Goal: Communication & Community: Answer question/provide support

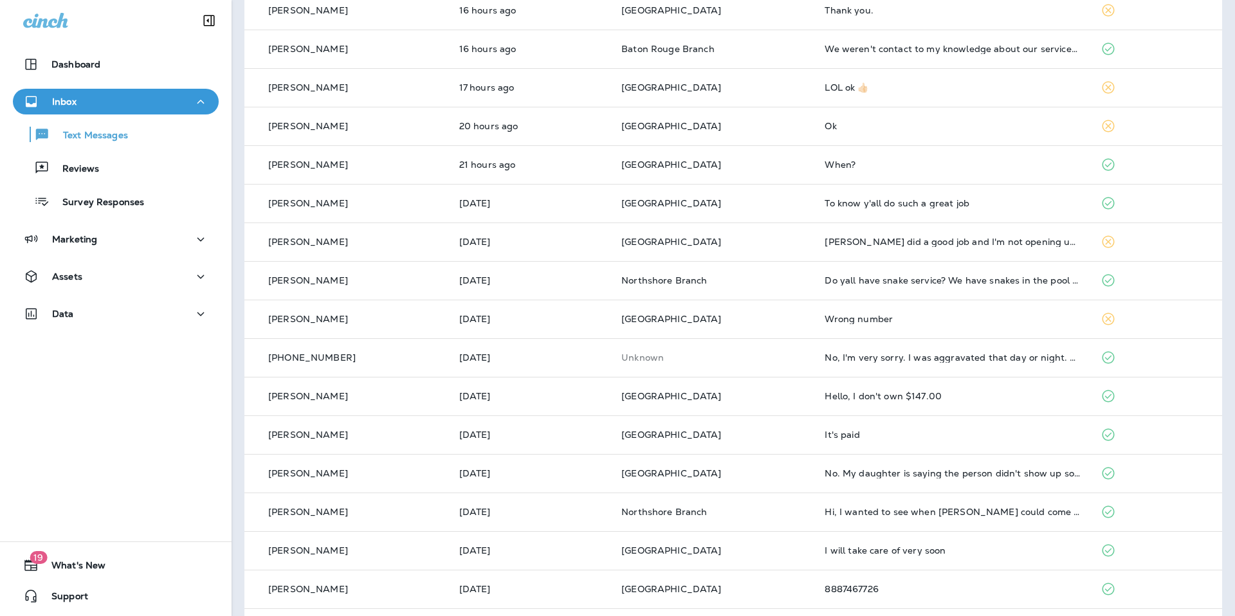
scroll to position [15, 0]
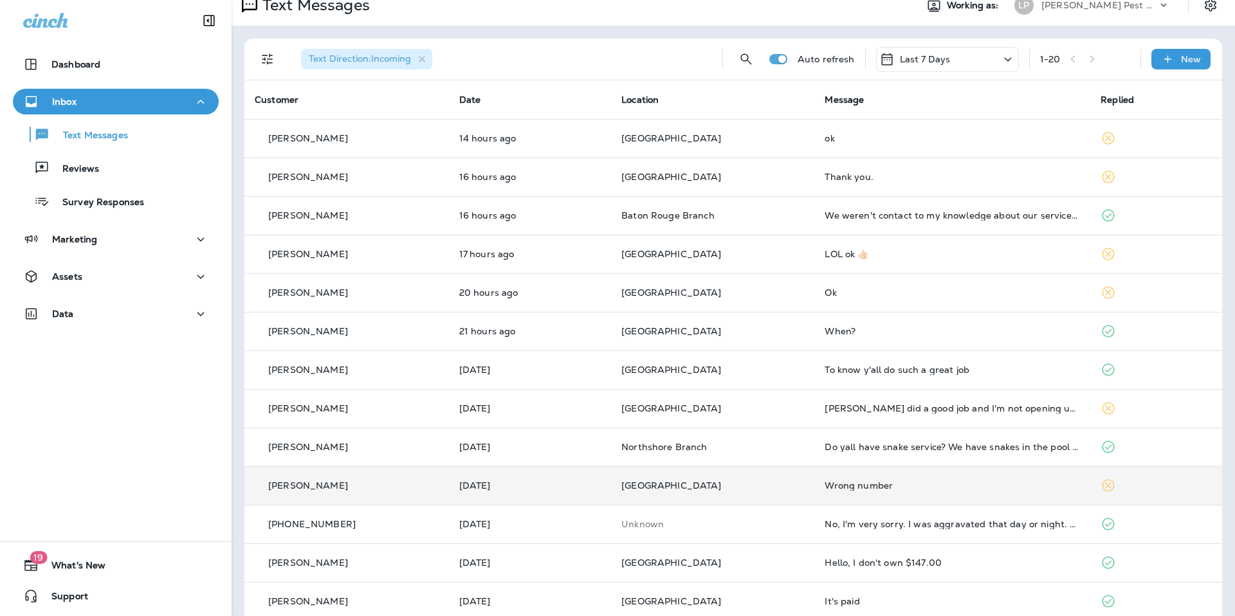
click at [743, 494] on td "[GEOGRAPHIC_DATA]" at bounding box center [712, 485] width 203 height 39
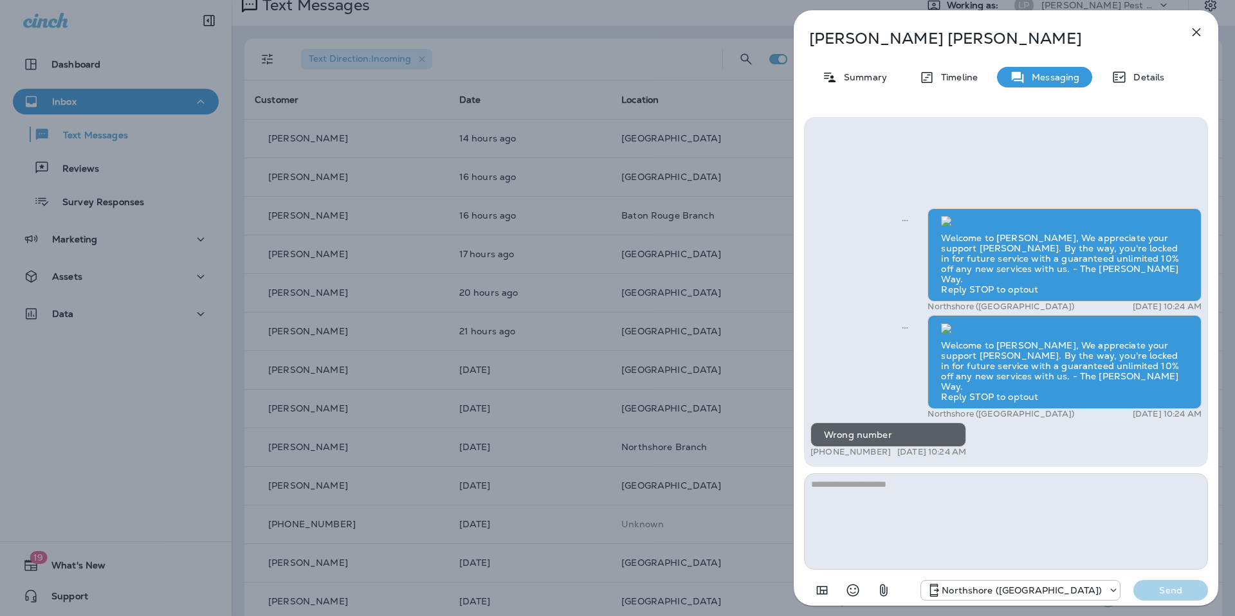
scroll to position [1, 0]
type textarea "**********"
click at [1165, 595] on p "Send" at bounding box center [1171, 591] width 54 height 12
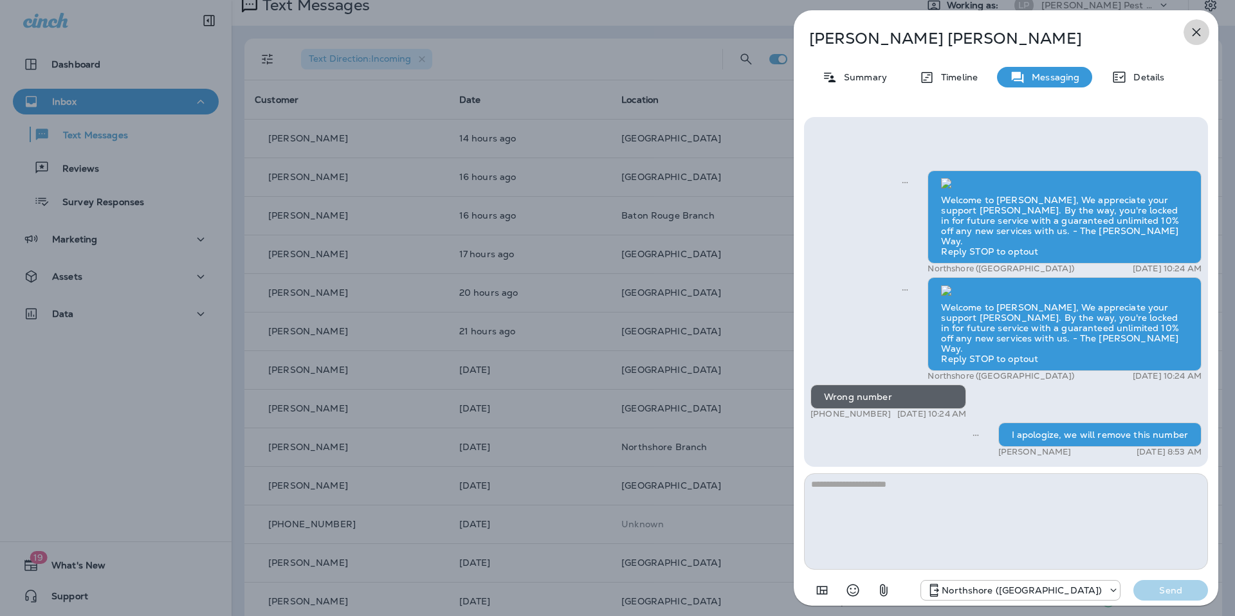
click at [1202, 26] on icon "button" at bounding box center [1196, 31] width 15 height 15
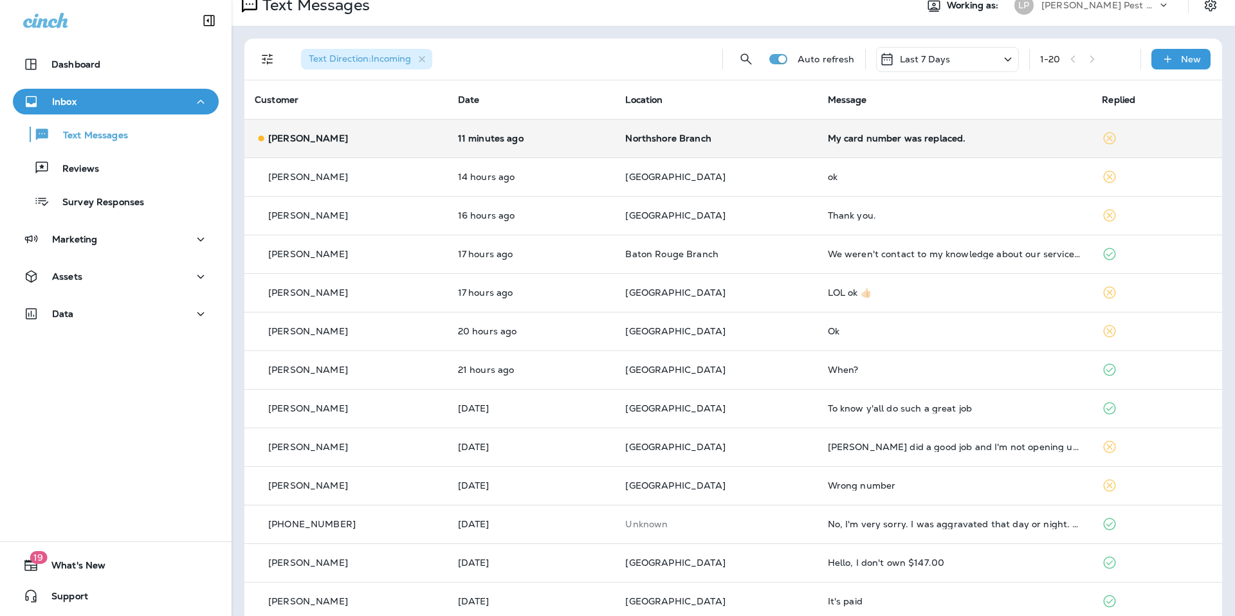
click at [846, 131] on td "My card number was replaced." at bounding box center [955, 138] width 275 height 39
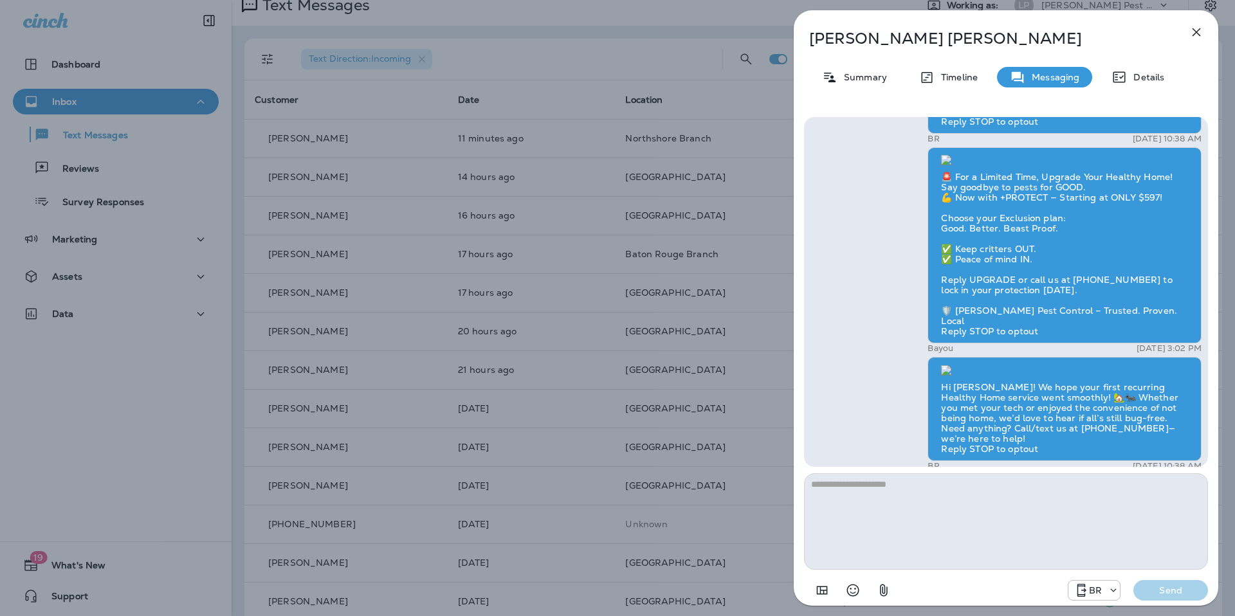
scroll to position [1, 0]
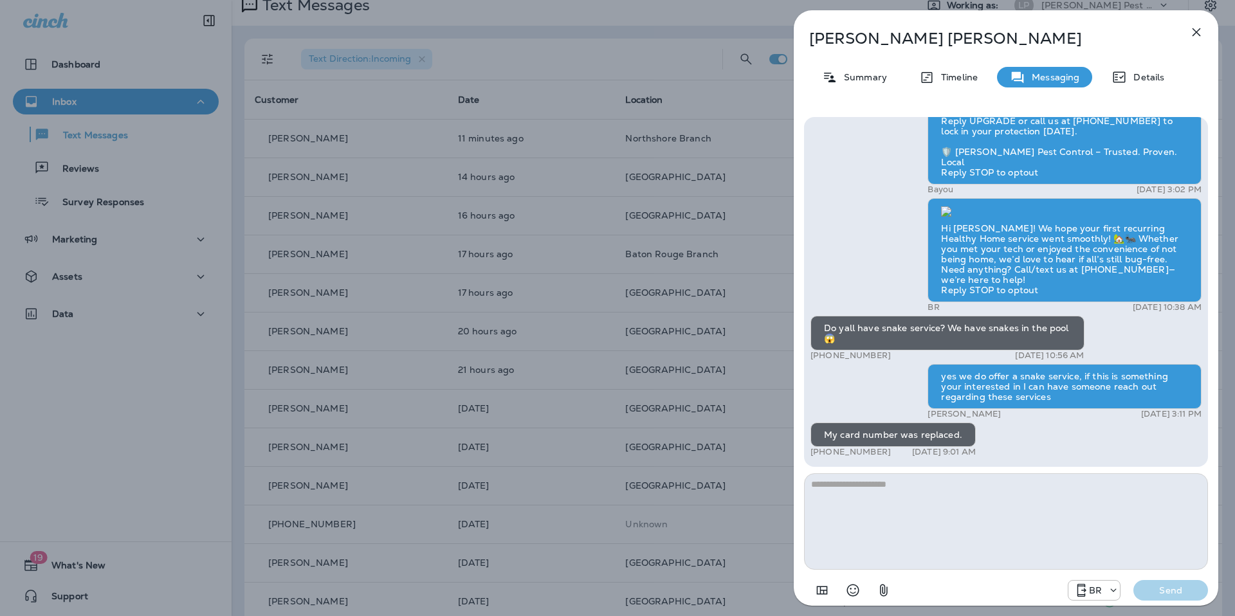
click at [877, 497] on textarea at bounding box center [1006, 522] width 404 height 97
type textarea "**********"
click at [1154, 588] on p "Send" at bounding box center [1171, 591] width 54 height 12
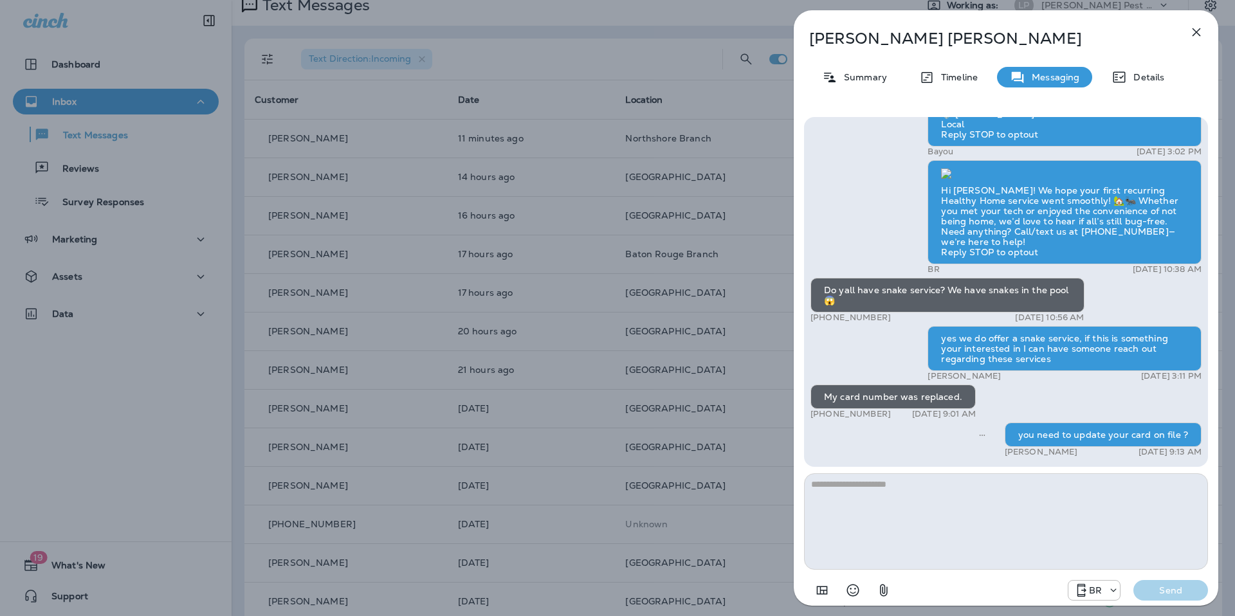
click at [1203, 33] on icon "button" at bounding box center [1196, 31] width 15 height 15
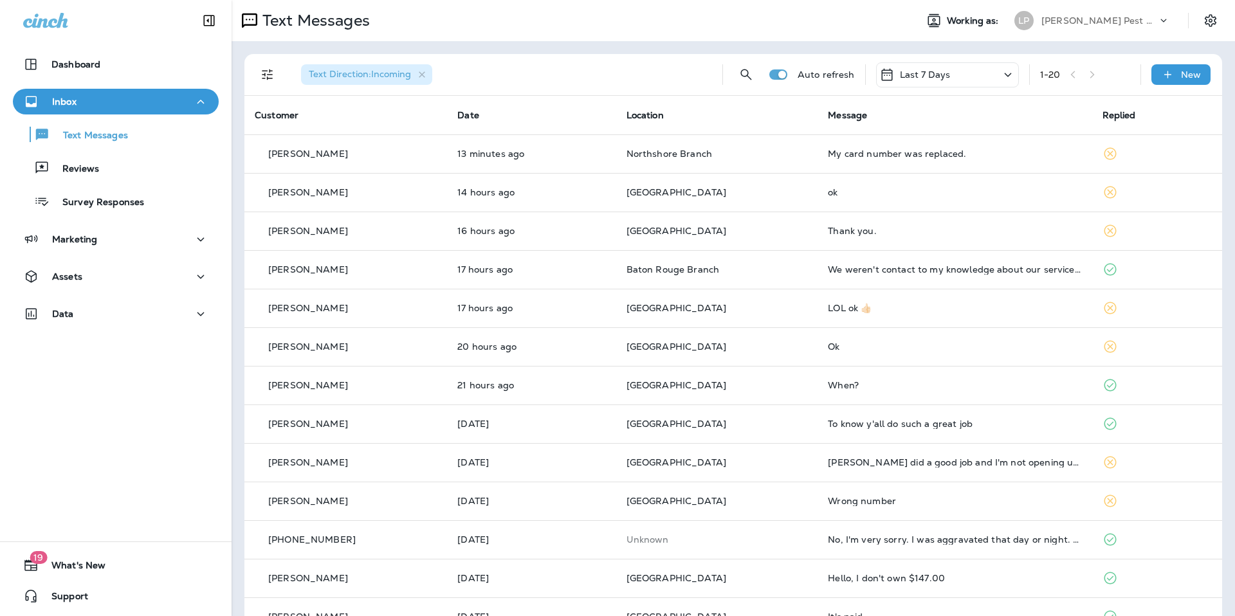
click at [913, 75] on p "Last 7 Days" at bounding box center [925, 74] width 51 height 10
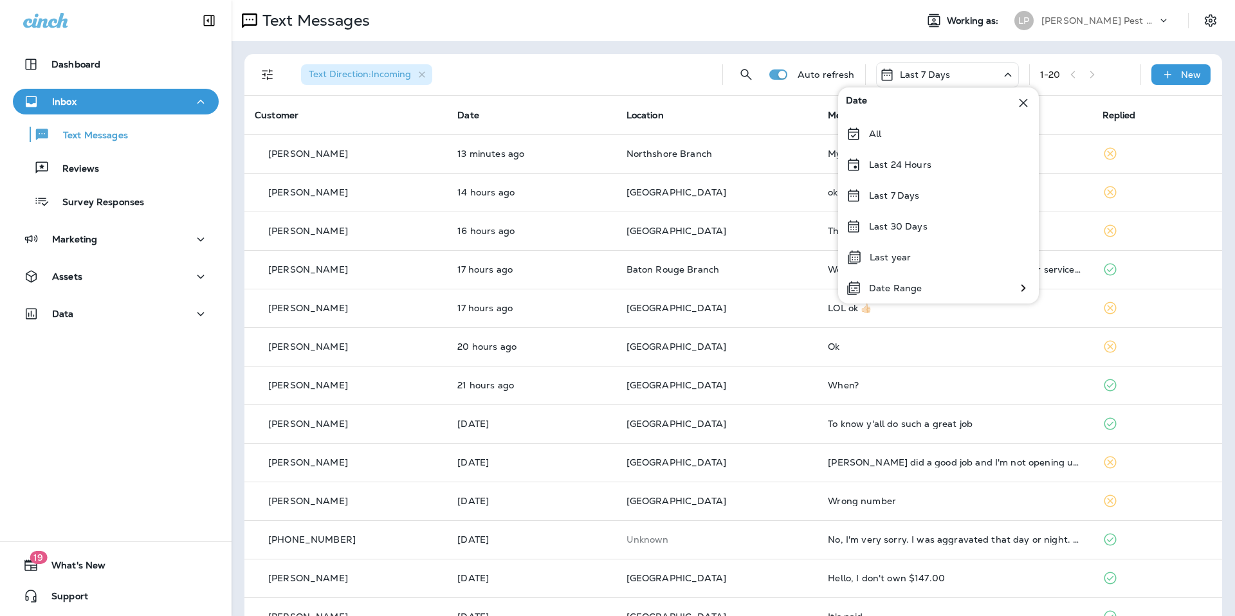
click at [975, 69] on div "Last 7 Days" at bounding box center [947, 74] width 143 height 25
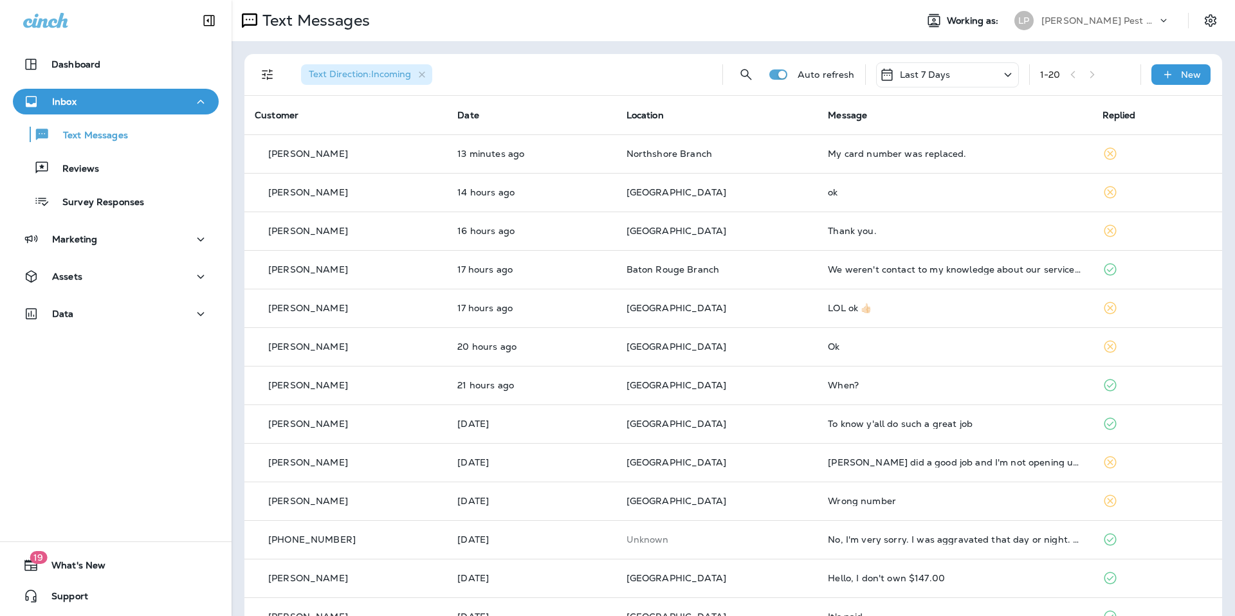
click at [1079, 72] on div "1 - 20" at bounding box center [1085, 74] width 90 height 19
click at [1075, 72] on div "1 - 20" at bounding box center [1085, 74] width 90 height 19
click at [1088, 77] on div "1 - 20" at bounding box center [1085, 74] width 90 height 19
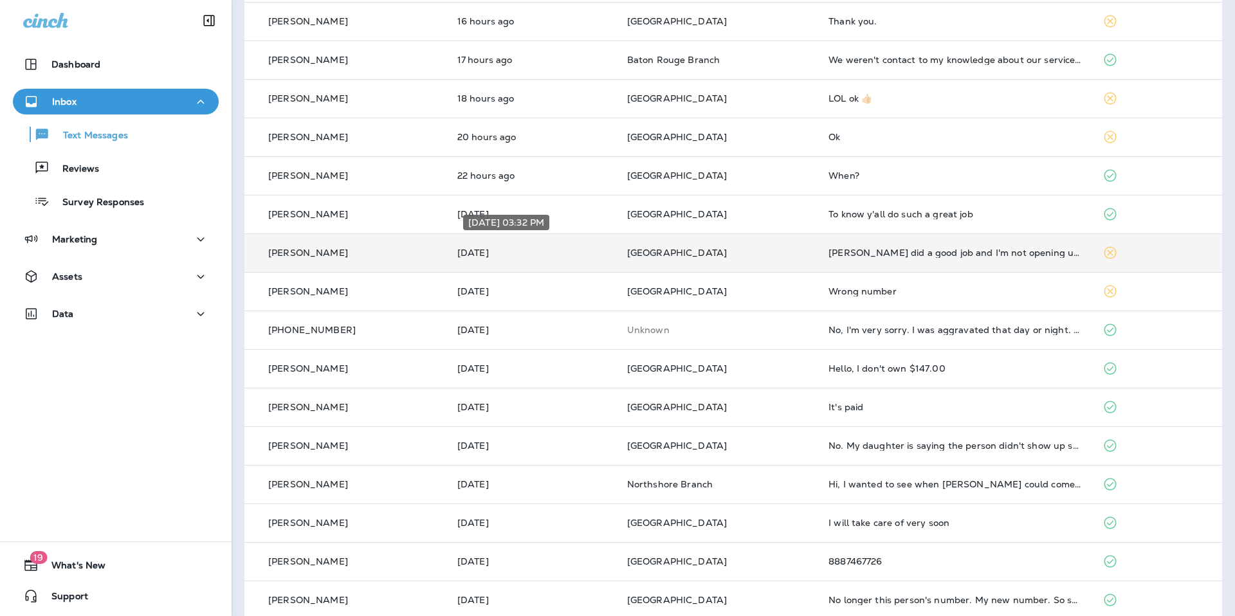
scroll to position [196, 0]
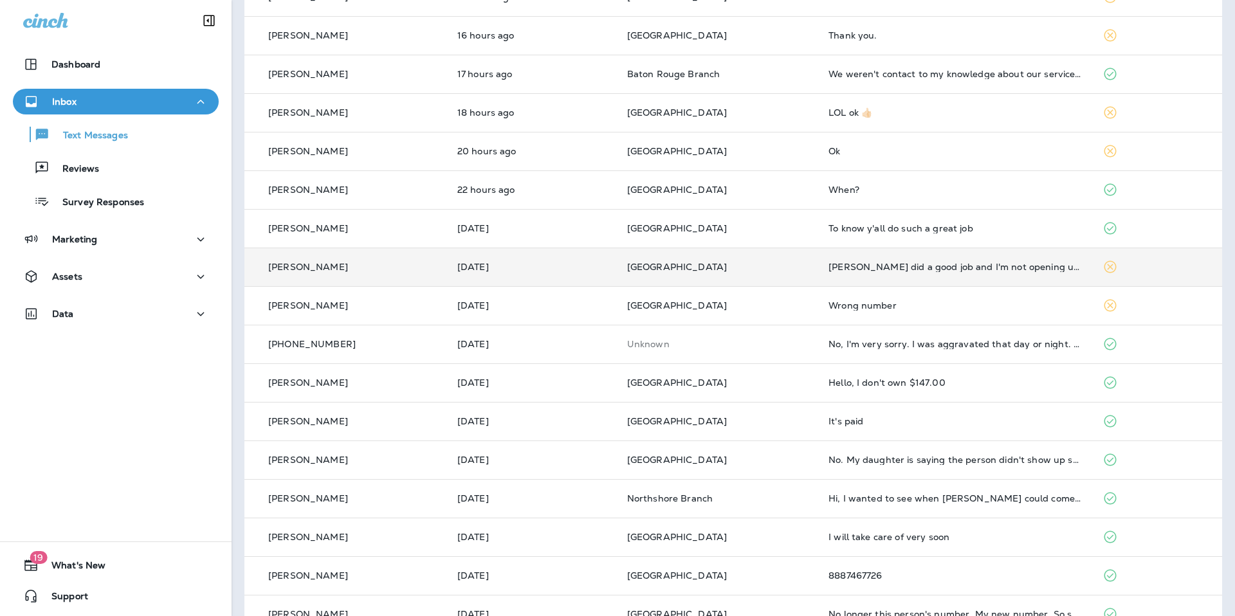
click at [870, 275] on td "[PERSON_NAME] did a good job and I'm not opening up a google account. I will ti…" at bounding box center [955, 267] width 274 height 39
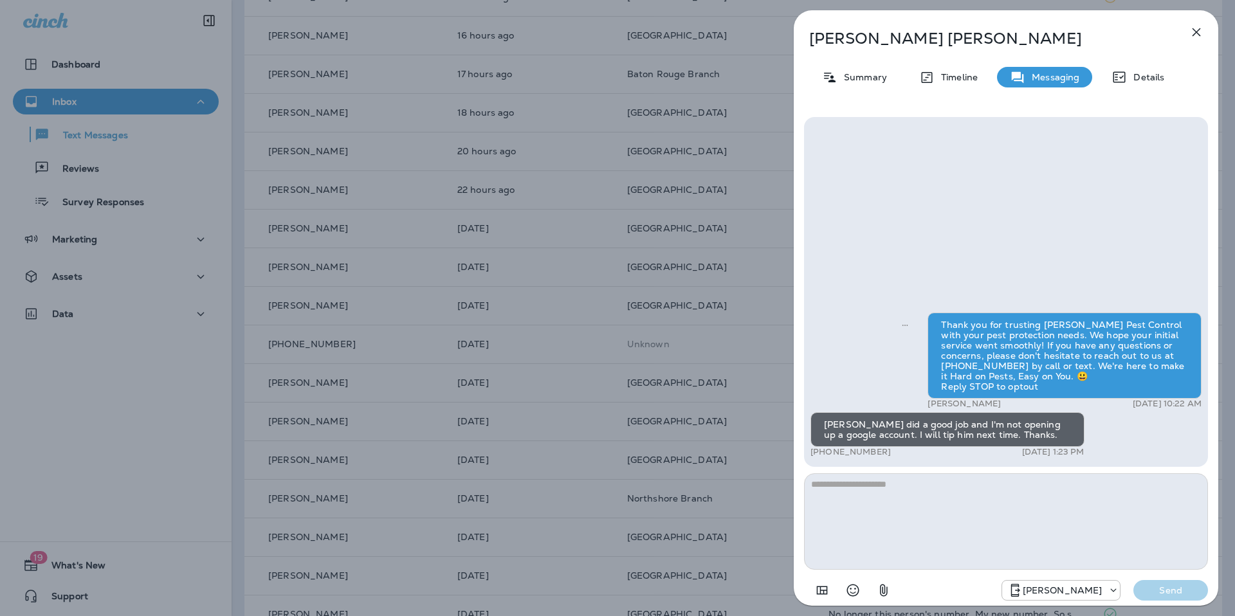
click at [981, 430] on div "[PERSON_NAME] did a good job and I'm not opening up a google account. I will ti…" at bounding box center [948, 429] width 274 height 35
click at [868, 436] on div "[PERSON_NAME] did a good job and I'm not opening up a google account. I will ti…" at bounding box center [948, 429] width 274 height 35
click at [882, 499] on textarea at bounding box center [1006, 522] width 404 height 97
type textarea "**********"
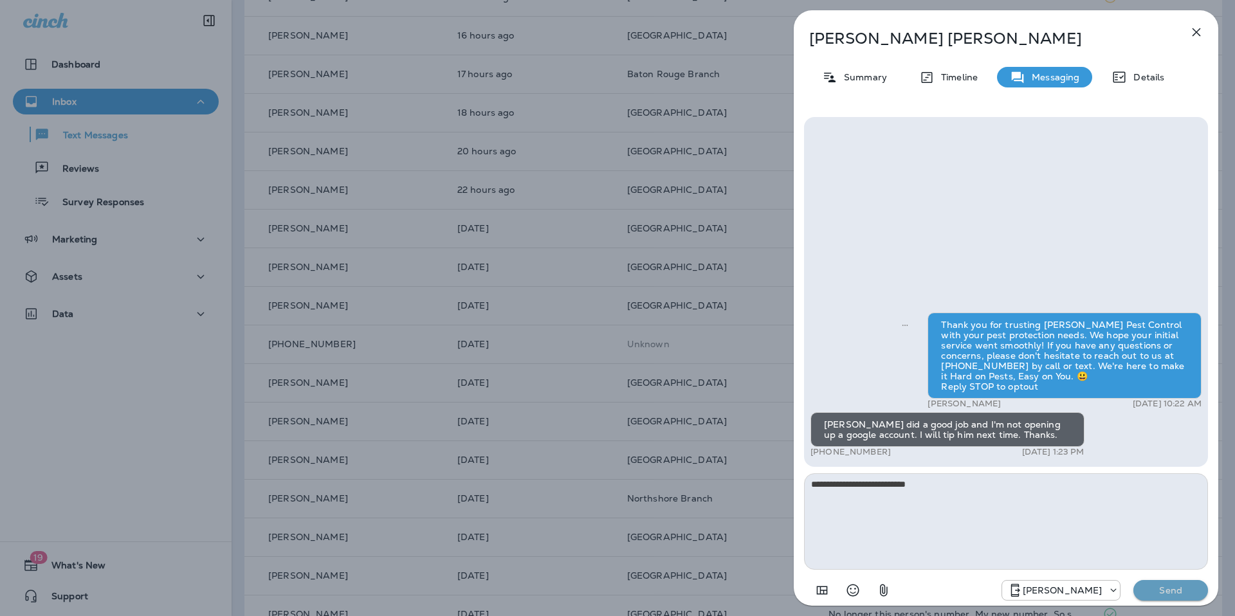
click at [1191, 595] on p "Send" at bounding box center [1171, 591] width 54 height 12
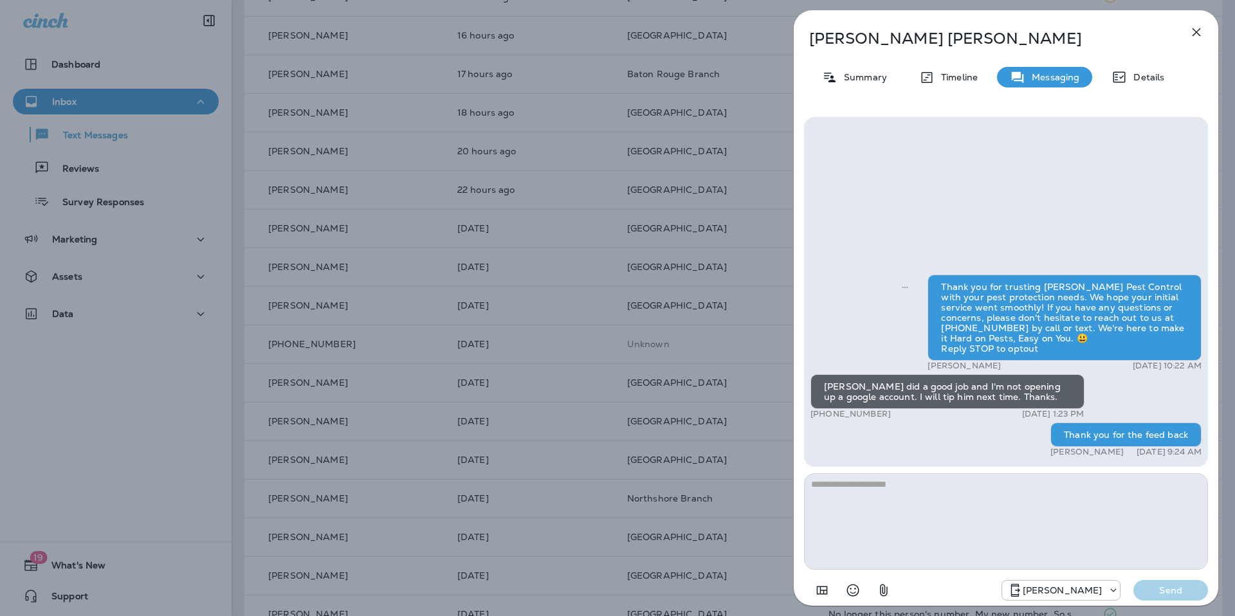
drag, startPoint x: 1196, startPoint y: 26, endPoint x: 1198, endPoint y: 44, distance: 18.1
click at [1196, 28] on icon "button" at bounding box center [1196, 31] width 15 height 15
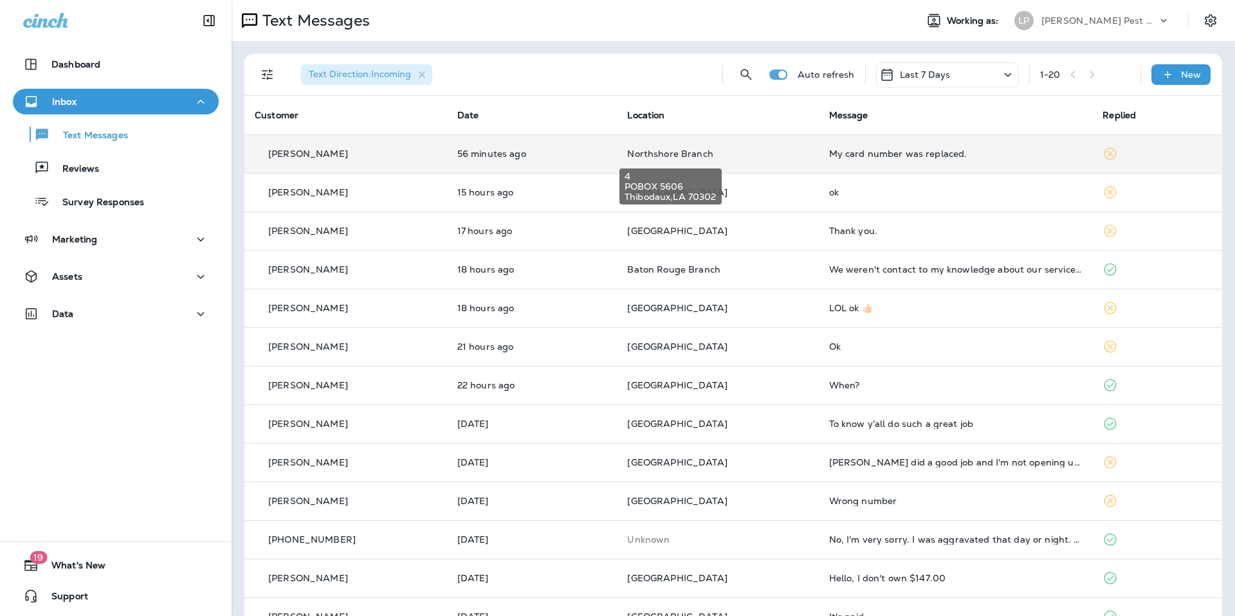
click at [651, 156] on span "Northshore Branch" at bounding box center [670, 154] width 86 height 12
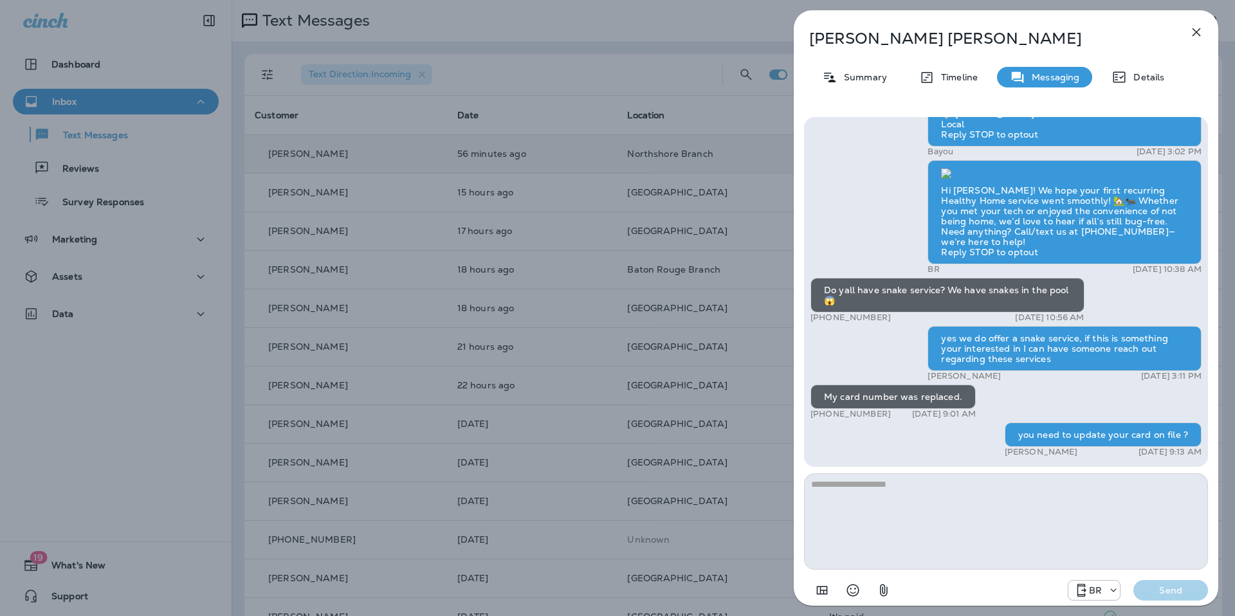
scroll to position [1, 0]
click at [1193, 31] on icon "button" at bounding box center [1196, 31] width 15 height 15
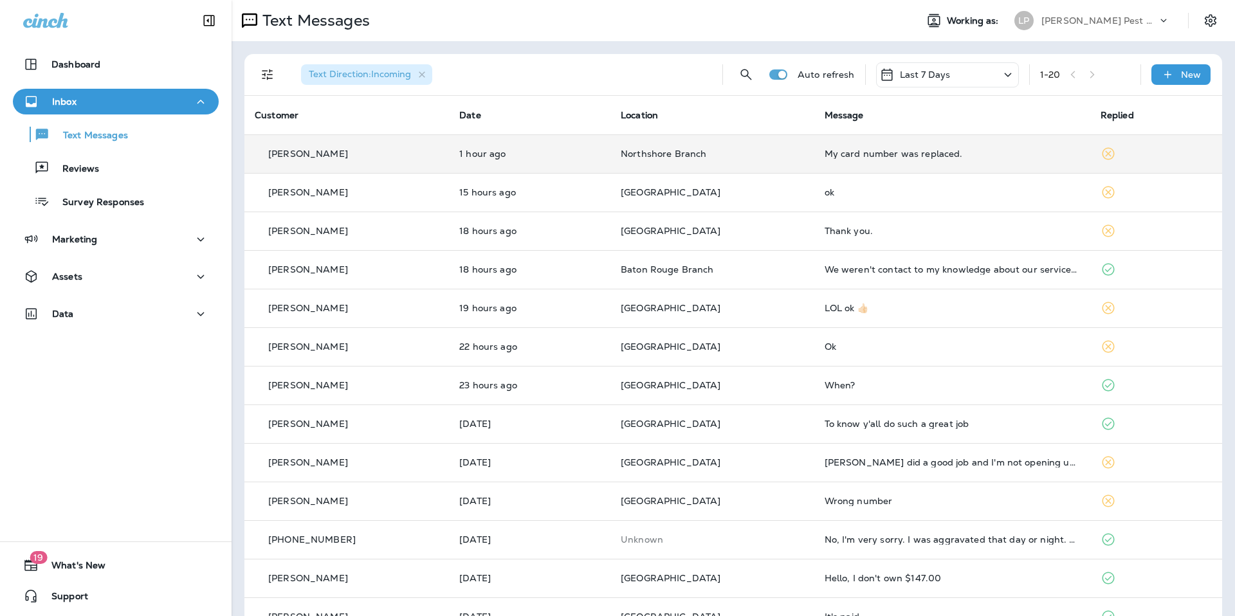
click at [777, 149] on p "Northshore Branch" at bounding box center [712, 154] width 183 height 10
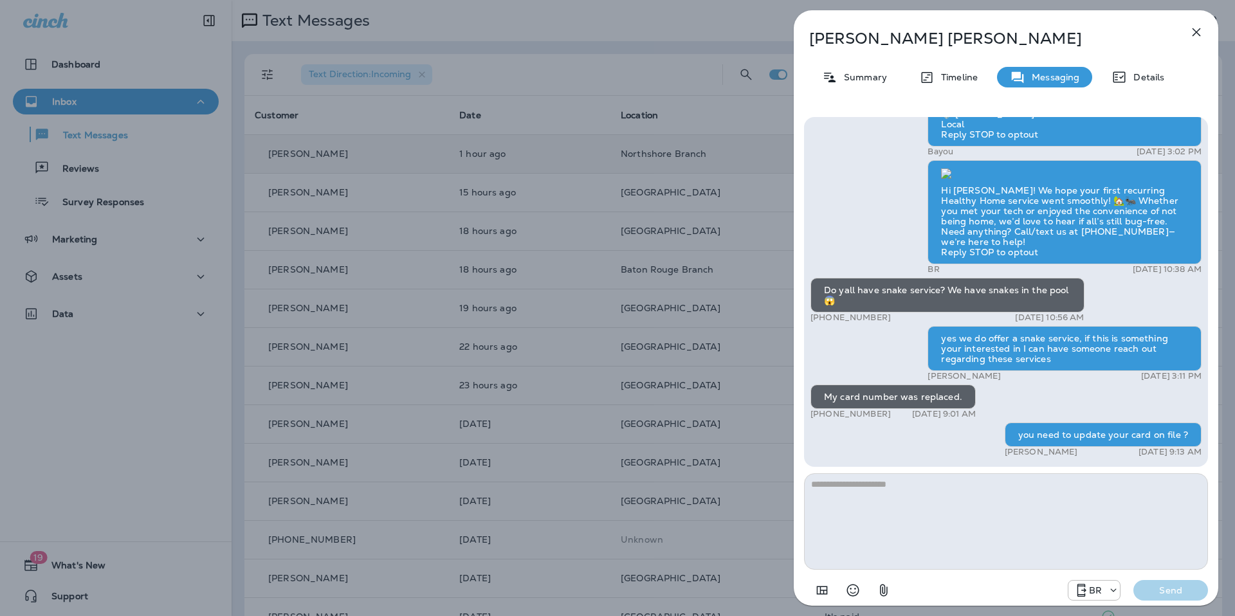
scroll to position [1, 0]
click at [1199, 31] on icon "button" at bounding box center [1196, 31] width 15 height 15
